Goal: Task Accomplishment & Management: Use online tool/utility

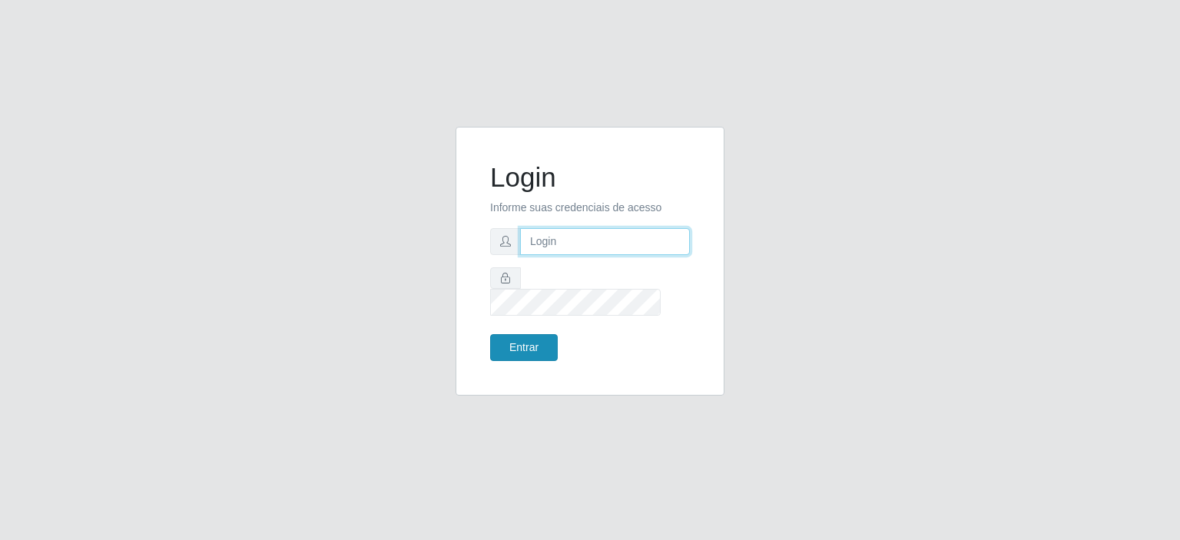
type input "[EMAIL_ADDRESS][DOMAIN_NAME]"
click at [528, 334] on button "Entrar" at bounding box center [524, 347] width 68 height 27
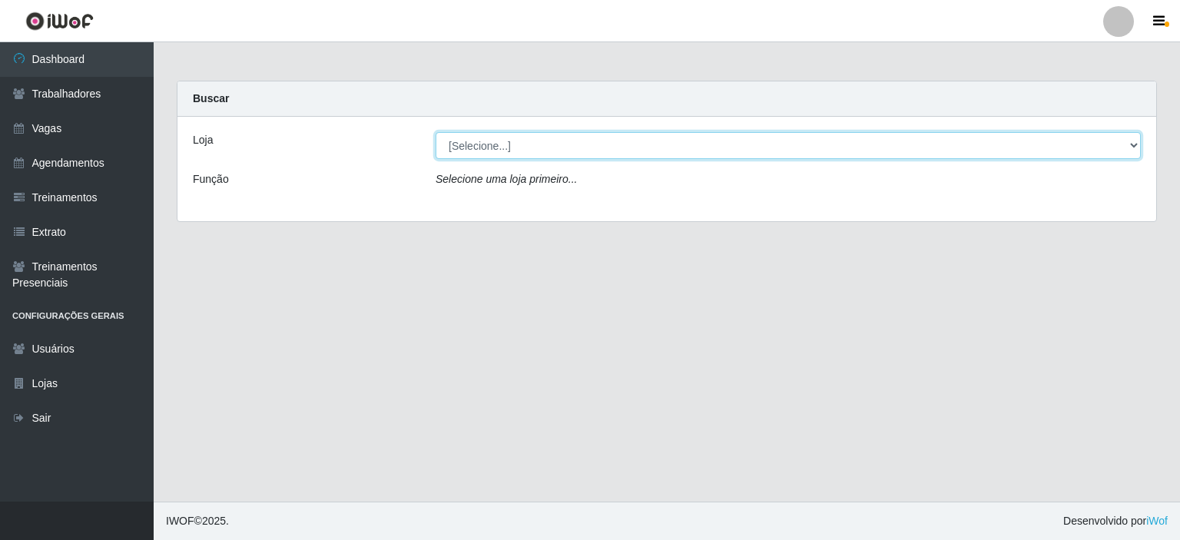
click at [465, 147] on select "[Selecione...] Preço Bom Supermercado" at bounding box center [787, 145] width 705 height 27
select select "387"
click at [435, 132] on select "[Selecione...] Preço Bom Supermercado" at bounding box center [787, 145] width 705 height 27
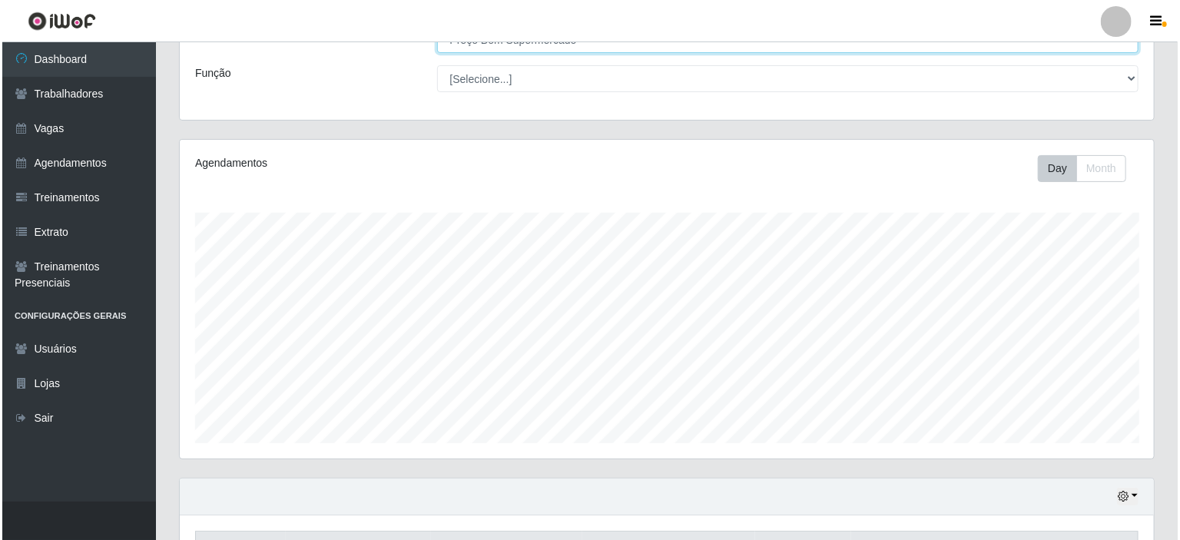
scroll to position [272, 0]
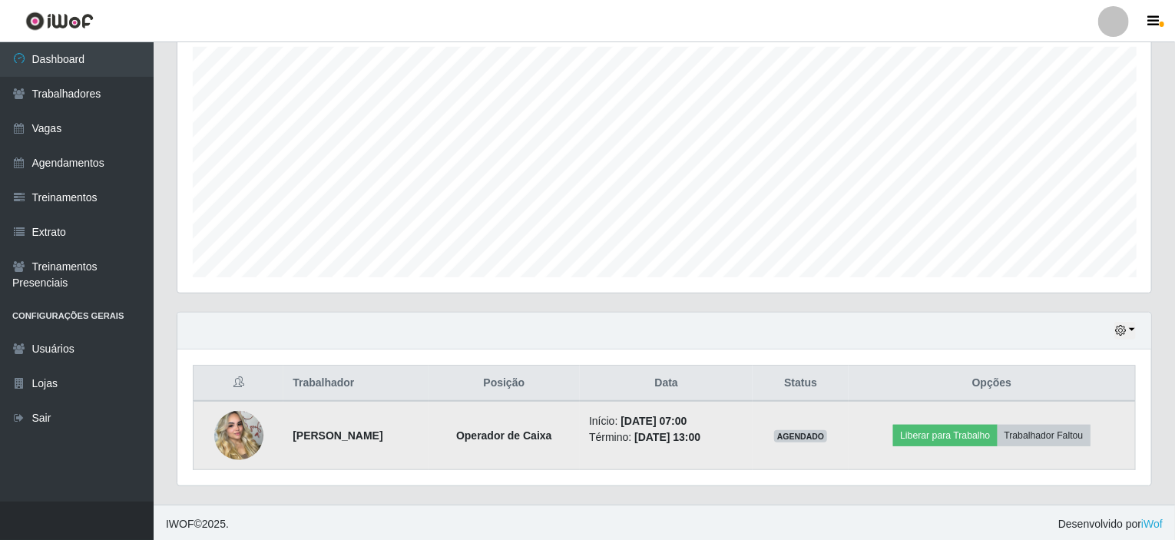
click at [246, 432] on img at bounding box center [238, 436] width 49 height 88
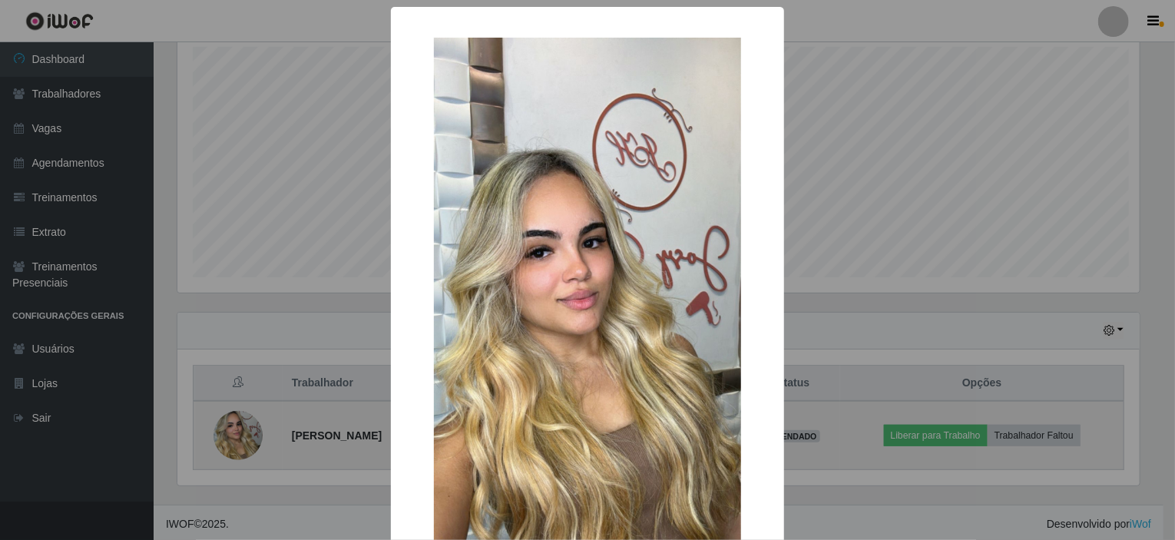
scroll to position [319, 968]
click at [246, 432] on div "× OK Cancel" at bounding box center [590, 270] width 1180 height 540
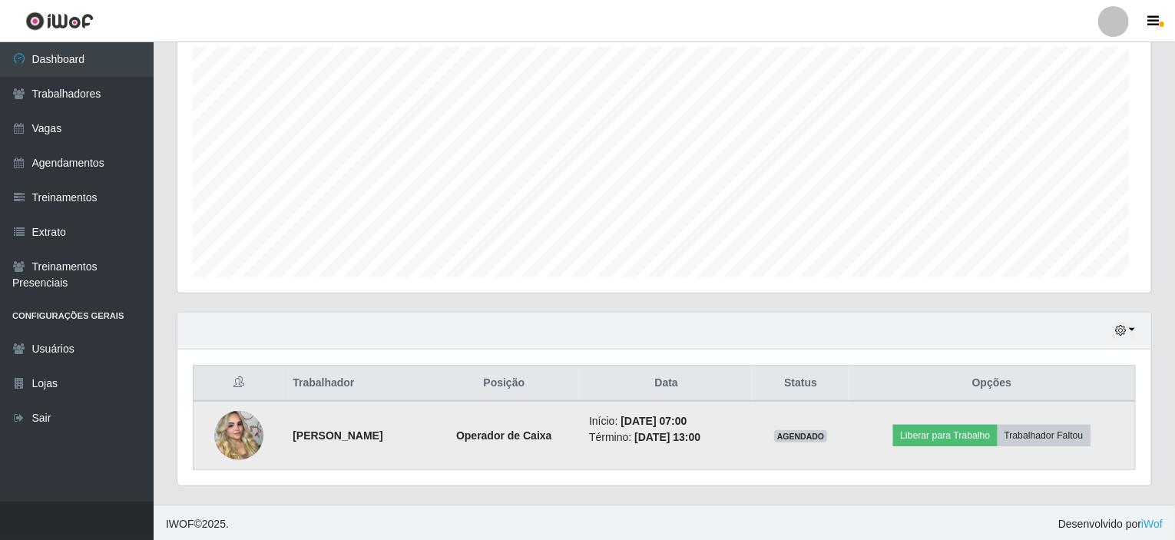
scroll to position [319, 974]
click at [965, 430] on button "Liberar para Trabalho" at bounding box center [945, 436] width 104 height 22
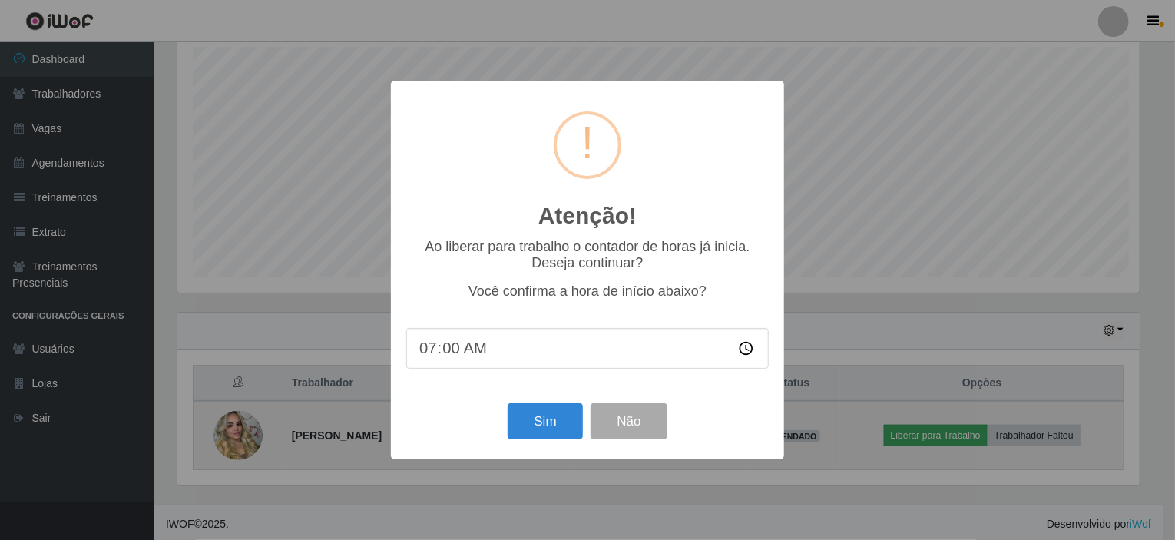
scroll to position [319, 968]
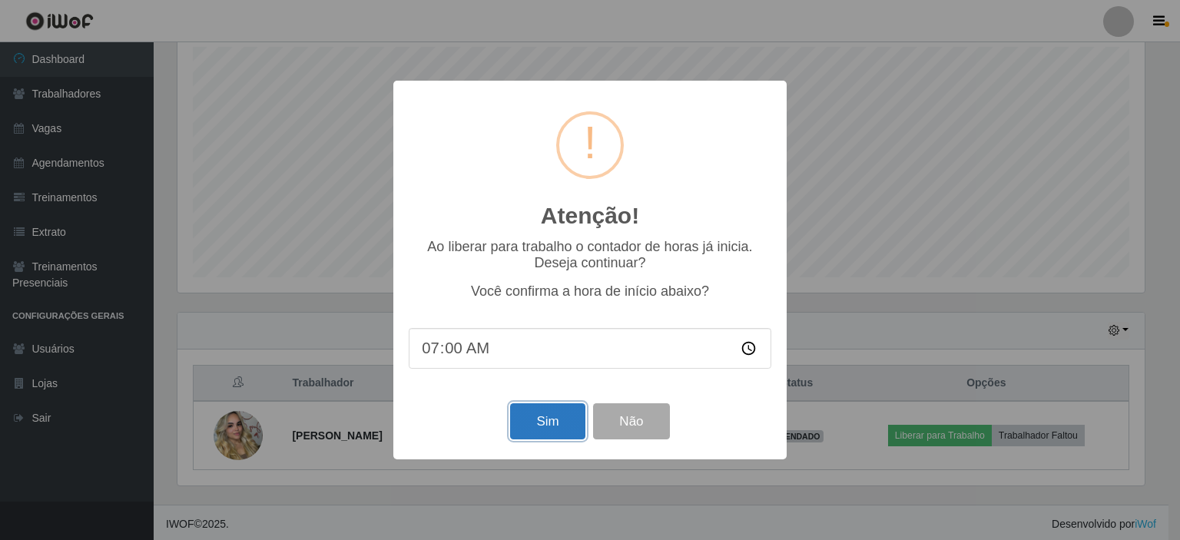
click at [545, 435] on button "Sim" at bounding box center [547, 421] width 74 height 36
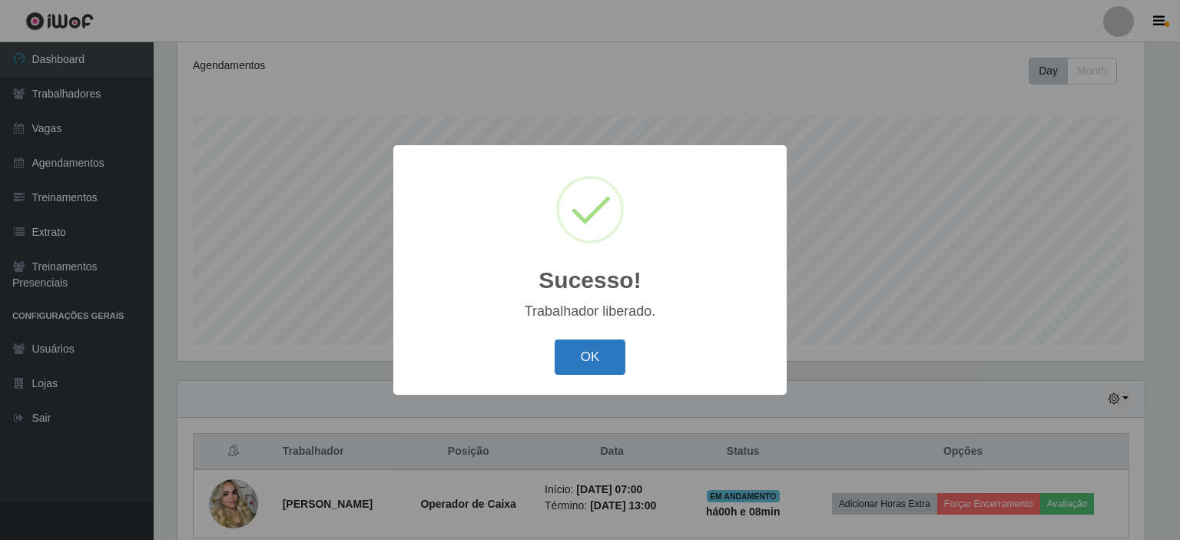
click at [593, 362] on button "OK" at bounding box center [590, 357] width 71 height 36
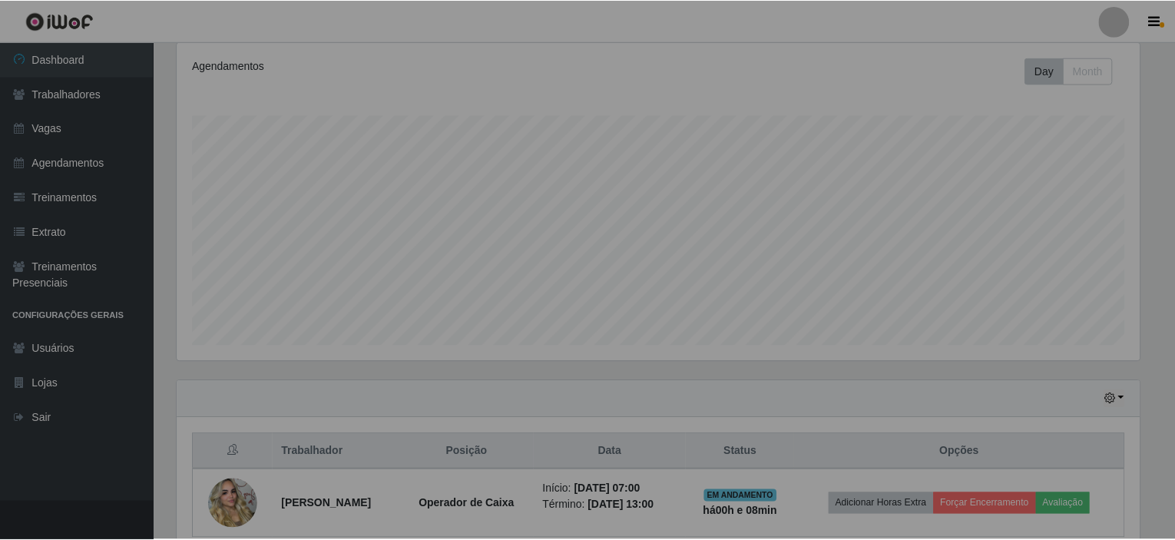
scroll to position [319, 974]
